Goal: Transaction & Acquisition: Subscribe to service/newsletter

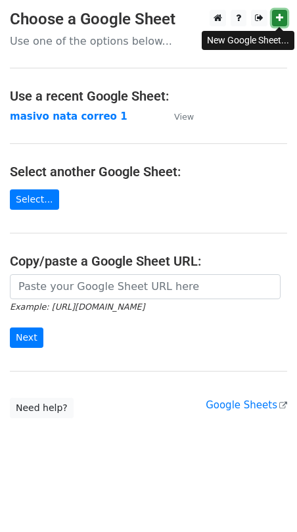
click at [279, 19] on icon at bounding box center [279, 17] width 7 height 9
click at [285, 14] on link at bounding box center [279, 18] width 15 height 16
click at [278, 19] on icon at bounding box center [279, 17] width 7 height 9
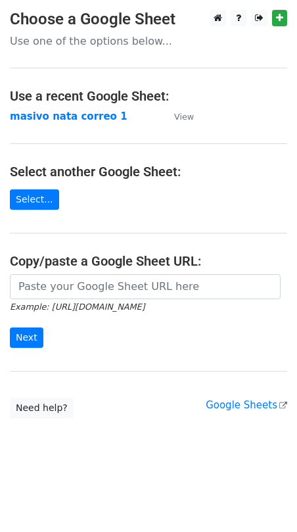
click at [126, 57] on main "Choose a Google Sheet Use one of the options below... Use a recent Google Sheet…" at bounding box center [148, 214] width 297 height 408
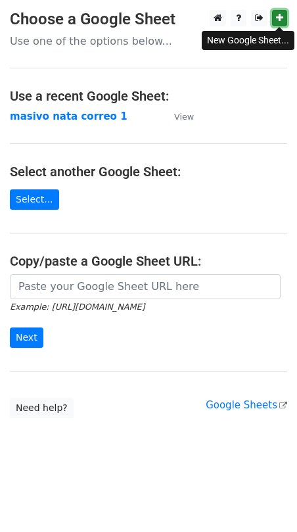
click at [282, 14] on icon at bounding box center [279, 17] width 7 height 9
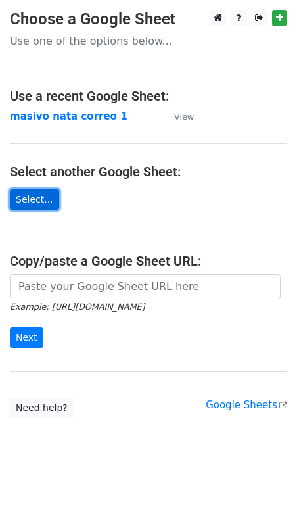
click at [40, 193] on link "Select..." at bounding box center [34, 199] width 49 height 20
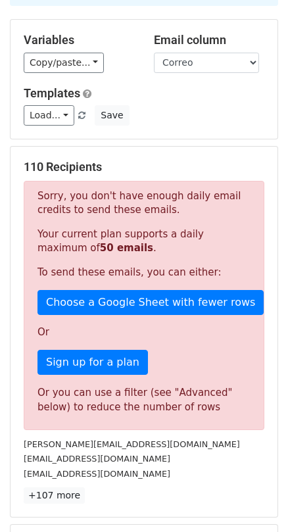
scroll to position [168, 0]
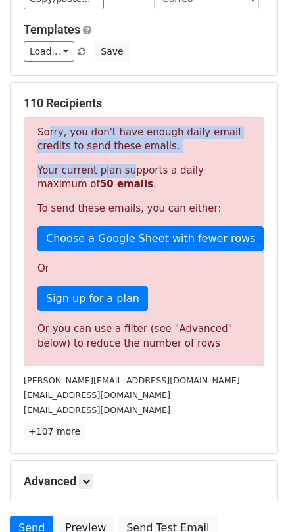
drag, startPoint x: 41, startPoint y: 131, endPoint x: 120, endPoint y: 168, distance: 87.7
click at [120, 168] on div "Sorry, you don't have enough daily email credits to send these emails. Your cur…" at bounding box center [144, 241] width 241 height 249
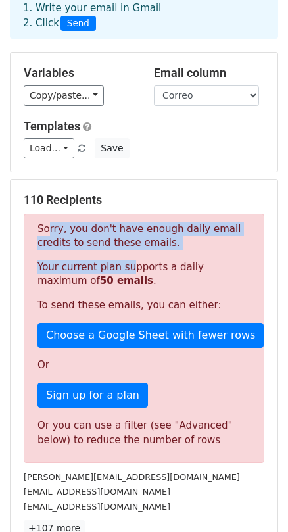
scroll to position [0, 0]
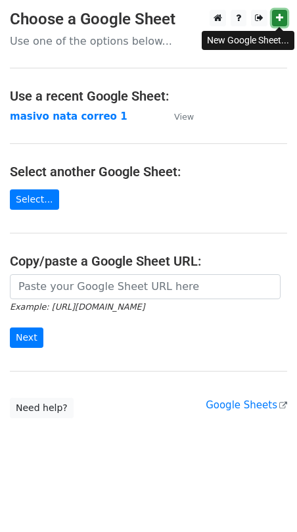
click at [282, 17] on icon at bounding box center [279, 17] width 7 height 9
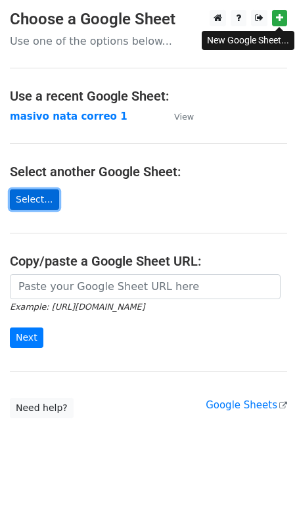
click at [32, 206] on link "Select..." at bounding box center [34, 199] width 49 height 20
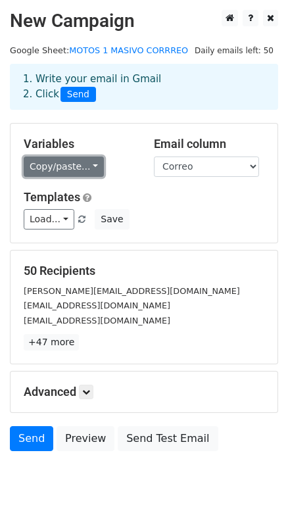
click at [53, 172] on link "Copy/paste..." at bounding box center [64, 167] width 80 height 20
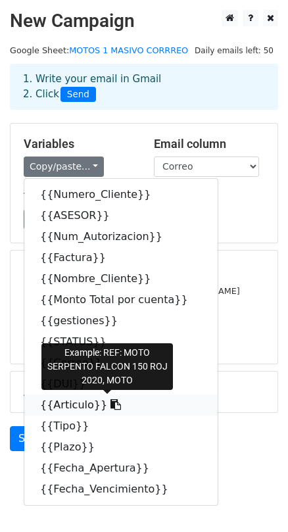
click at [54, 408] on link "{{Articulo}}" at bounding box center [120, 405] width 193 height 21
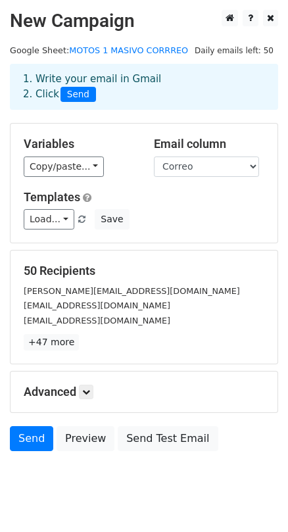
click at [55, 155] on div "Variables Copy/paste... {{Numero_Cliente}} {{ASESOR}} {{Num_Autorizacion}} {{Fa…" at bounding box center [79, 157] width 130 height 40
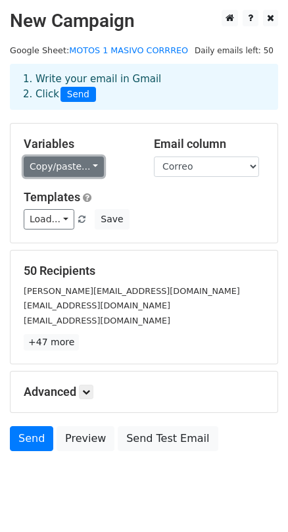
click at [55, 162] on link "Copy/paste..." at bounding box center [64, 167] width 80 height 20
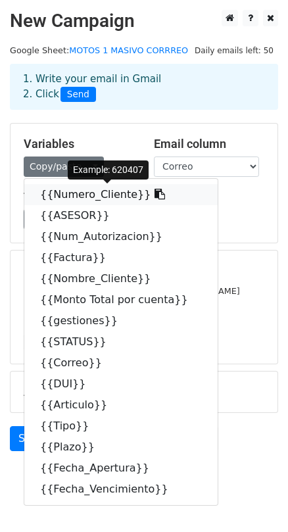
click at [63, 194] on link "{{Numero_Cliente}}" at bounding box center [120, 194] width 193 height 21
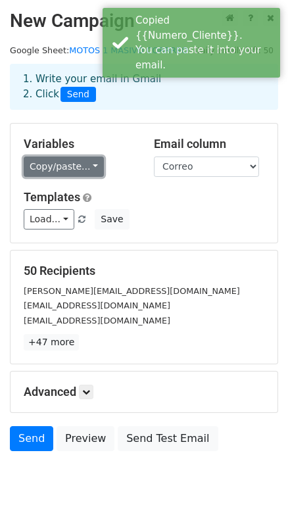
click at [58, 162] on link "Copy/paste..." at bounding box center [64, 167] width 80 height 20
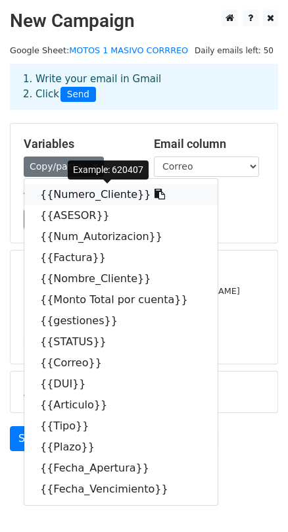
click at [84, 191] on link "{{Numero_Cliente}}" at bounding box center [120, 194] width 193 height 21
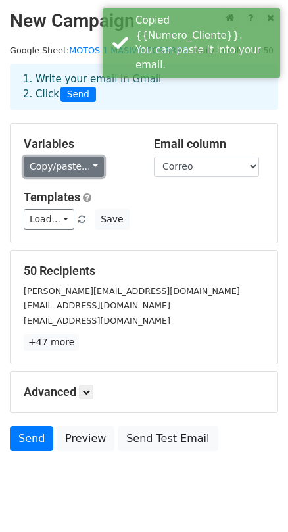
click at [60, 176] on link "Copy/paste..." at bounding box center [64, 167] width 80 height 20
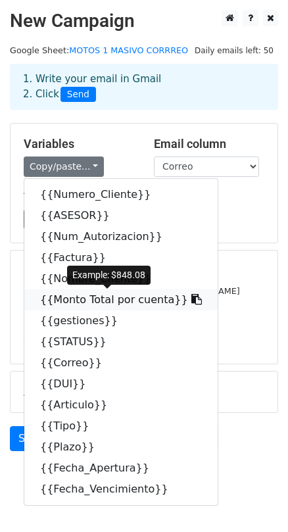
click at [104, 297] on link "{{Monto Total por cuenta}}" at bounding box center [120, 299] width 193 height 21
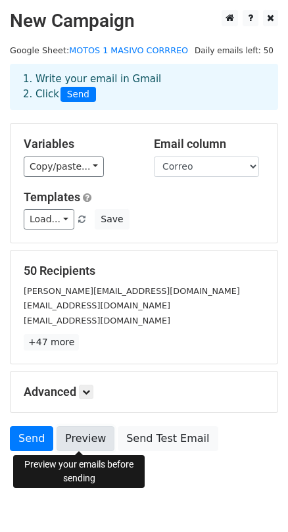
click at [78, 435] on link "Preview" at bounding box center [86, 438] width 58 height 25
click at [83, 443] on link "Preview" at bounding box center [86, 438] width 58 height 25
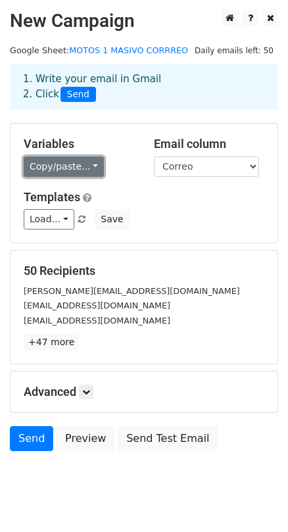
click at [43, 168] on link "Copy/paste..." at bounding box center [64, 167] width 80 height 20
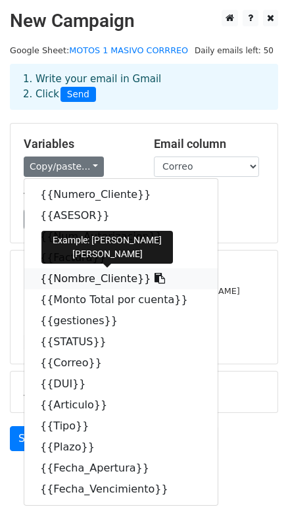
click at [72, 278] on link "{{Nombre_Cliente}}" at bounding box center [120, 278] width 193 height 21
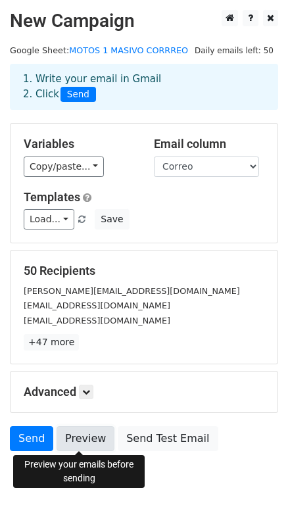
click at [76, 440] on link "Preview" at bounding box center [86, 438] width 58 height 25
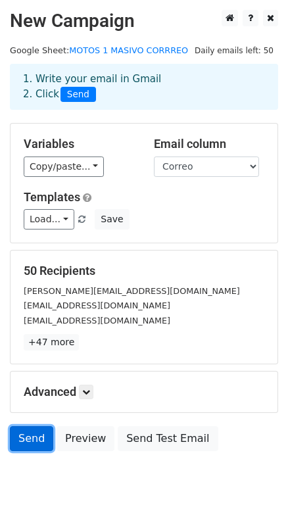
click at [26, 437] on link "Send" at bounding box center [31, 438] width 43 height 25
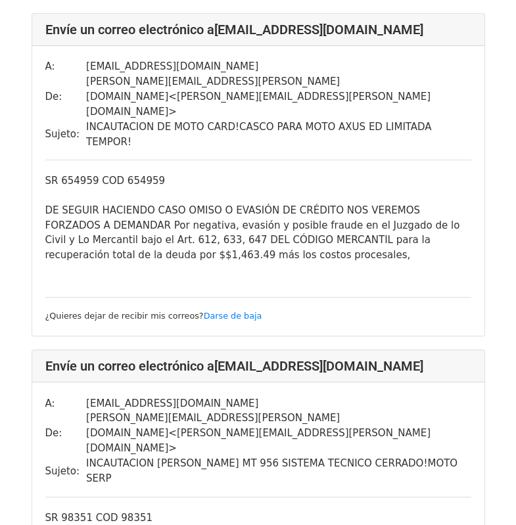
scroll to position [5787, 0]
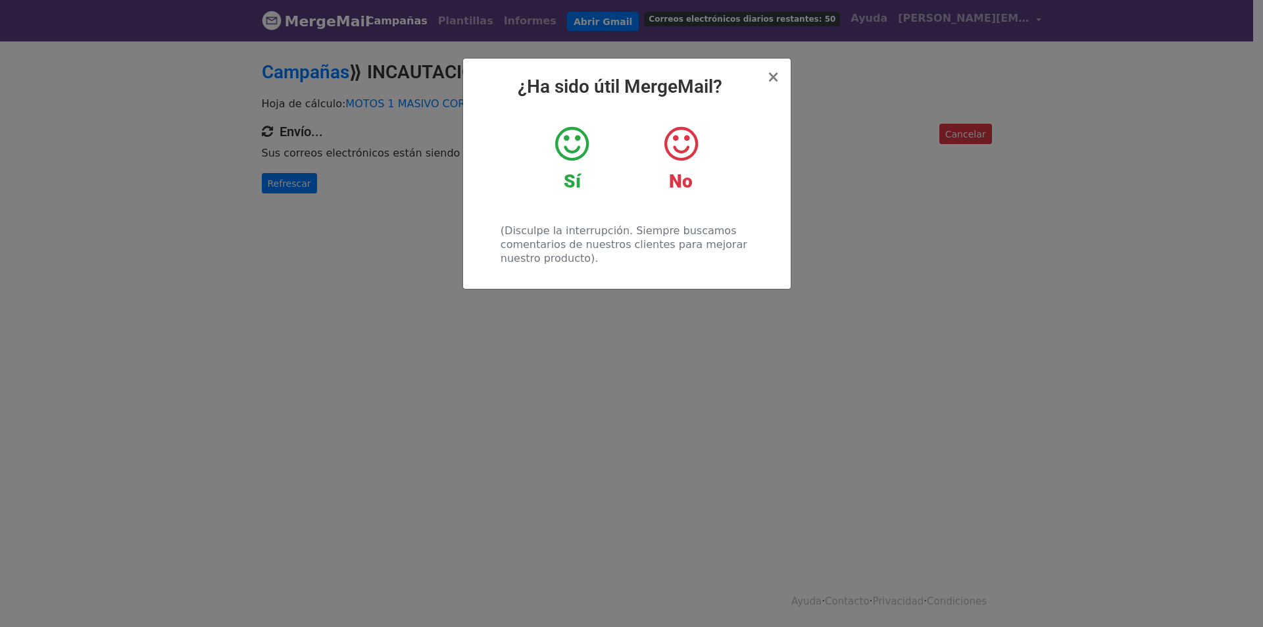
click at [575, 141] on icon at bounding box center [572, 143] width 34 height 39
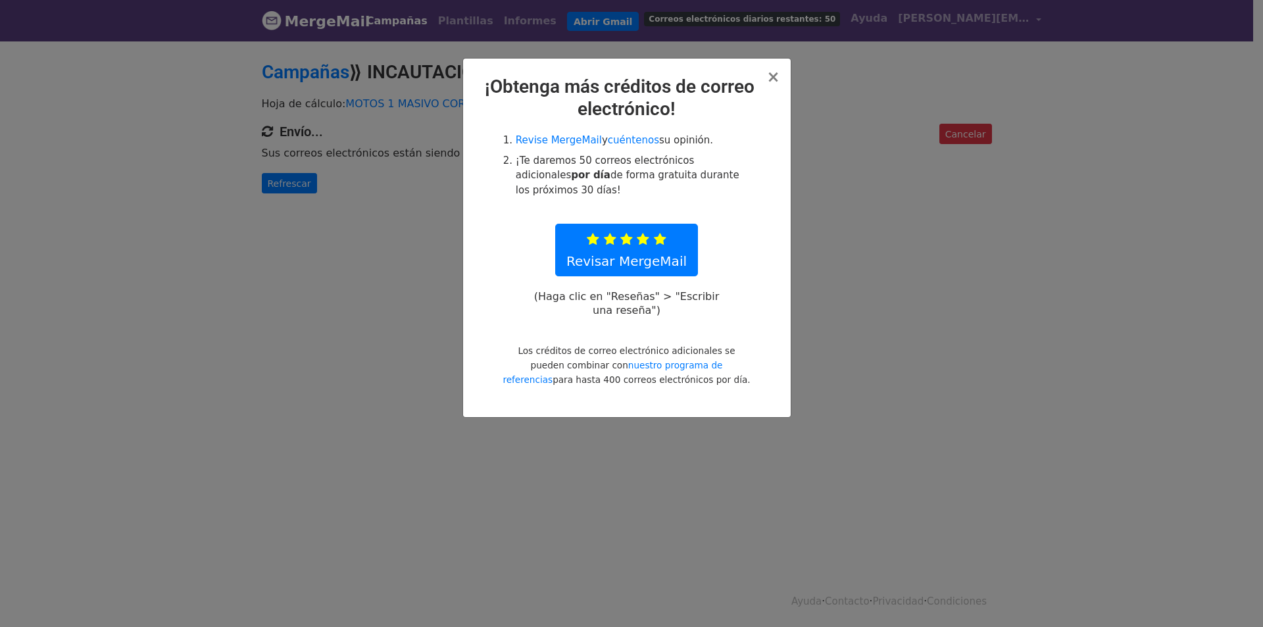
click at [783, 71] on div "× ¡Obtenga más créditos de correo electrónico! Revise MergeMail y cuéntenos su …" at bounding box center [626, 238] width 327 height 358
click at [780, 73] on div "× ¡Obtenga más créditos de correo electrónico! Revise MergeMail y cuéntenos su …" at bounding box center [626, 238] width 327 height 358
click at [771, 80] on font "×" at bounding box center [772, 77] width 13 height 18
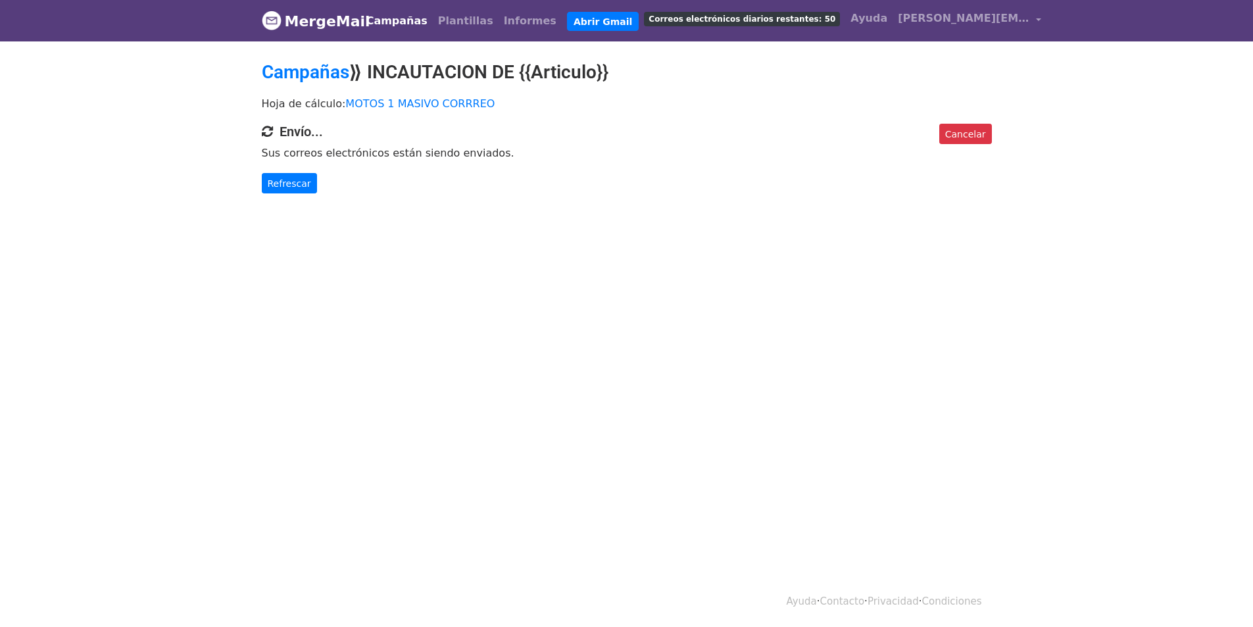
scroll to position [2, 0]
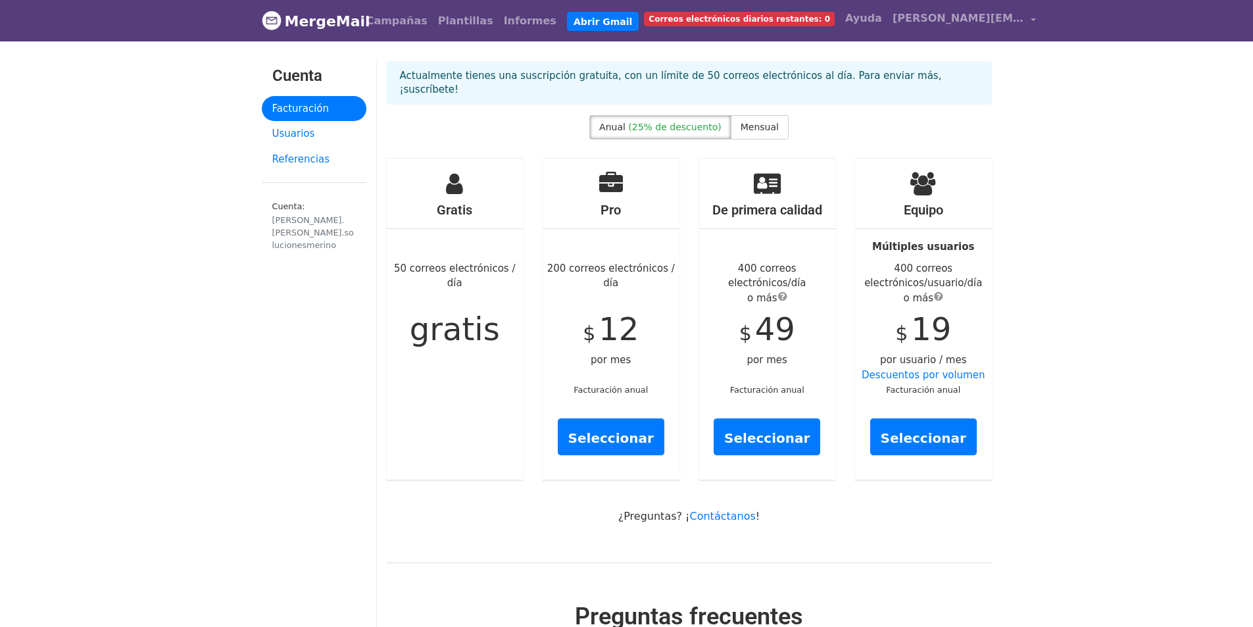
click at [785, 385] on font "Facturación anual" at bounding box center [767, 390] width 74 height 10
click at [616, 370] on div "Pro 200 correos electrónicos / día $ 12 por mes Facturación anual Seleccionar" at bounding box center [611, 318] width 137 height 321
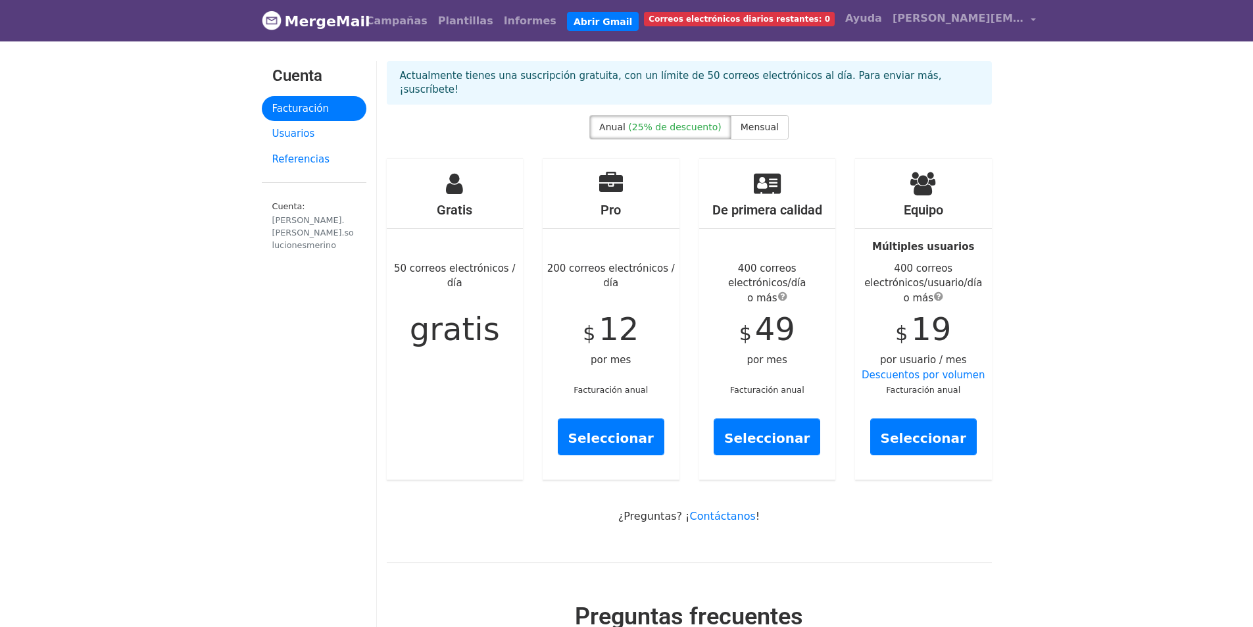
click at [629, 385] on font "Facturación anual" at bounding box center [610, 390] width 74 height 10
click at [905, 262] on font "400 correos electrónicos/usuario/día" at bounding box center [923, 275] width 118 height 27
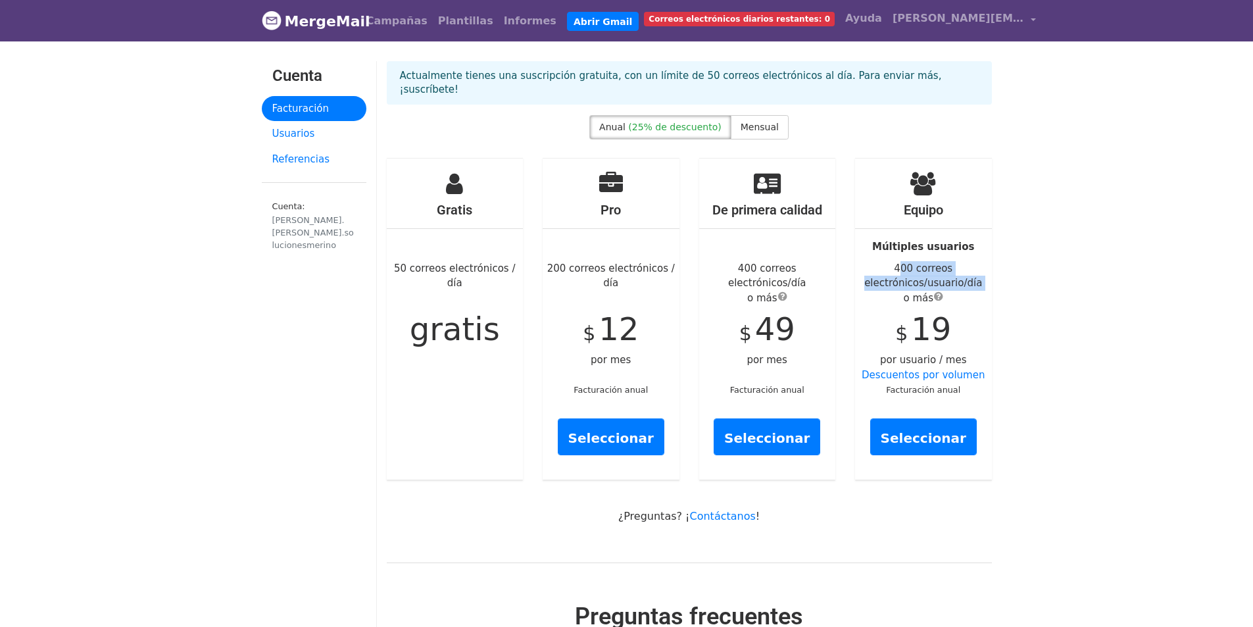
click at [905, 262] on font "400 correos electrónicos/usuario/día" at bounding box center [923, 275] width 118 height 27
click at [893, 354] on font "por usuario / mes" at bounding box center [923, 360] width 86 height 12
click at [936, 385] on font "Facturación anual" at bounding box center [923, 390] width 74 height 10
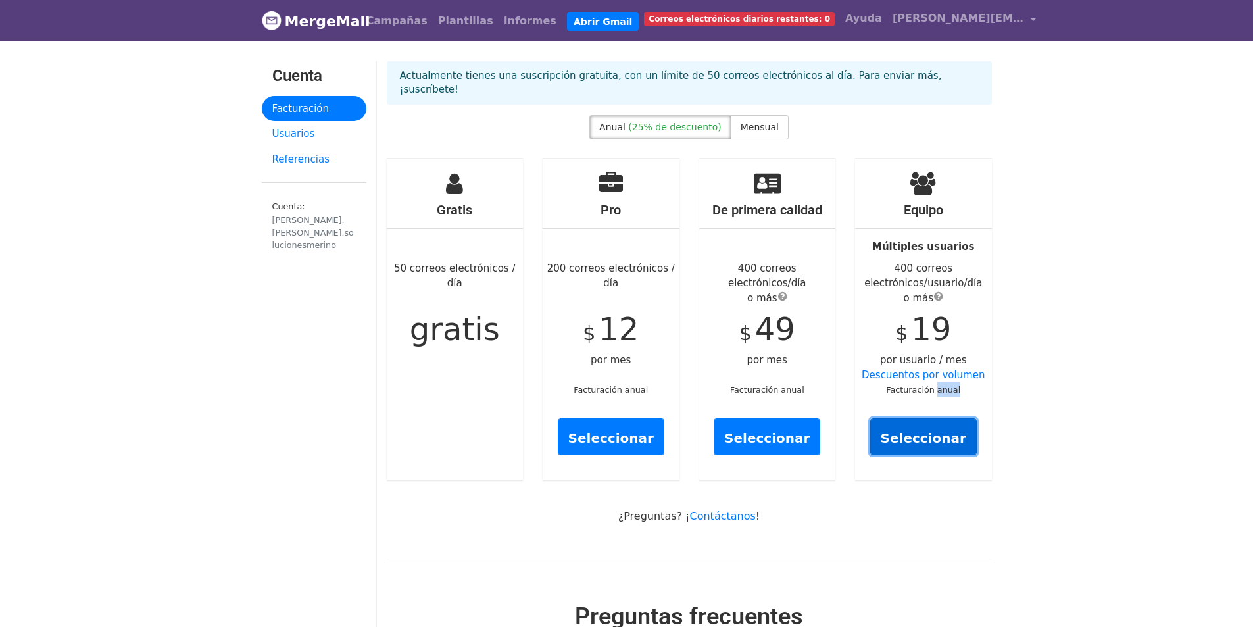
click at [918, 418] on link "Seleccionar" at bounding box center [923, 436] width 107 height 37
click at [583, 18] on font "Abrir Gmail" at bounding box center [602, 21] width 59 height 11
